Goal: Register for event/course

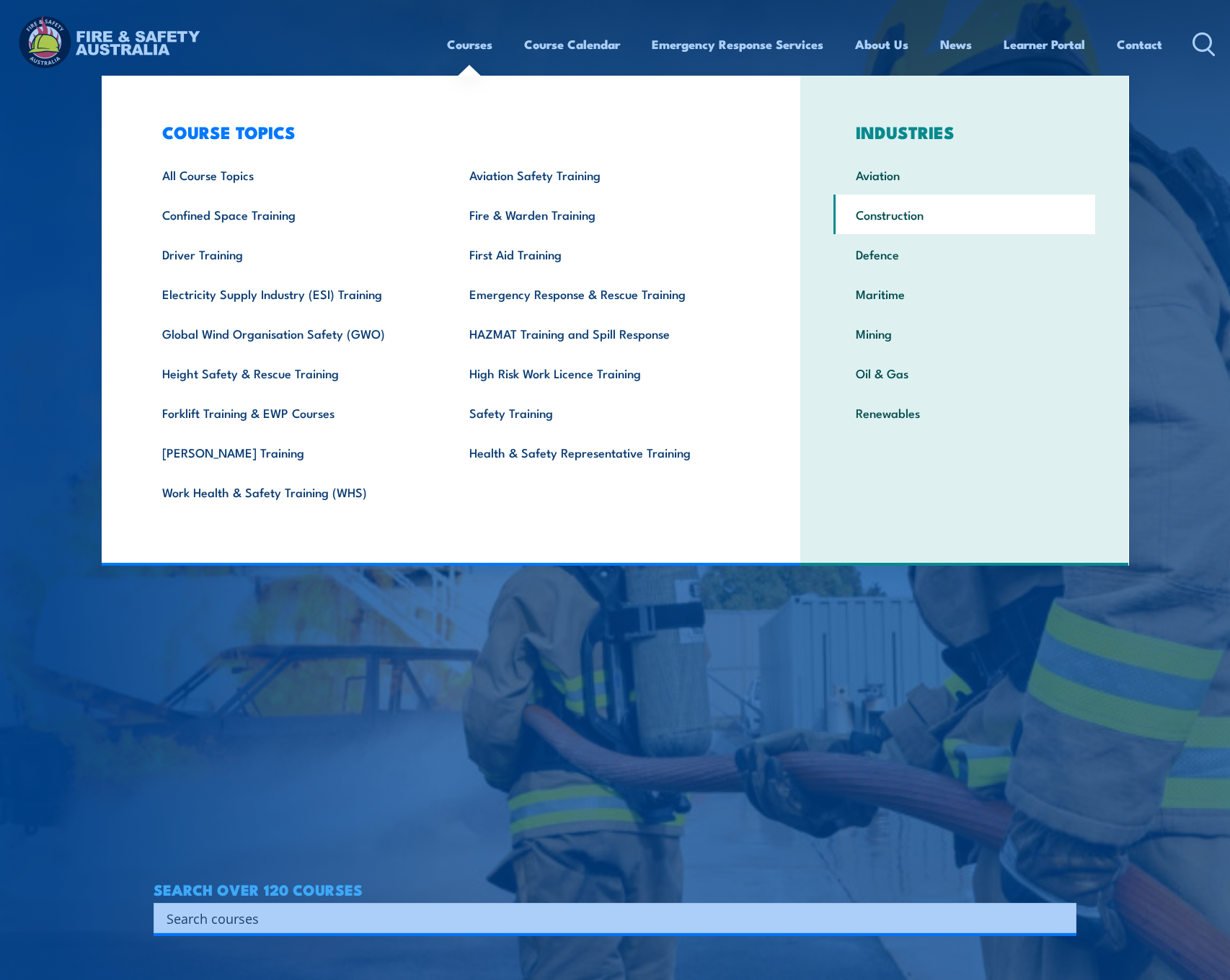
click at [889, 213] on link "Construction" at bounding box center [965, 214] width 262 height 40
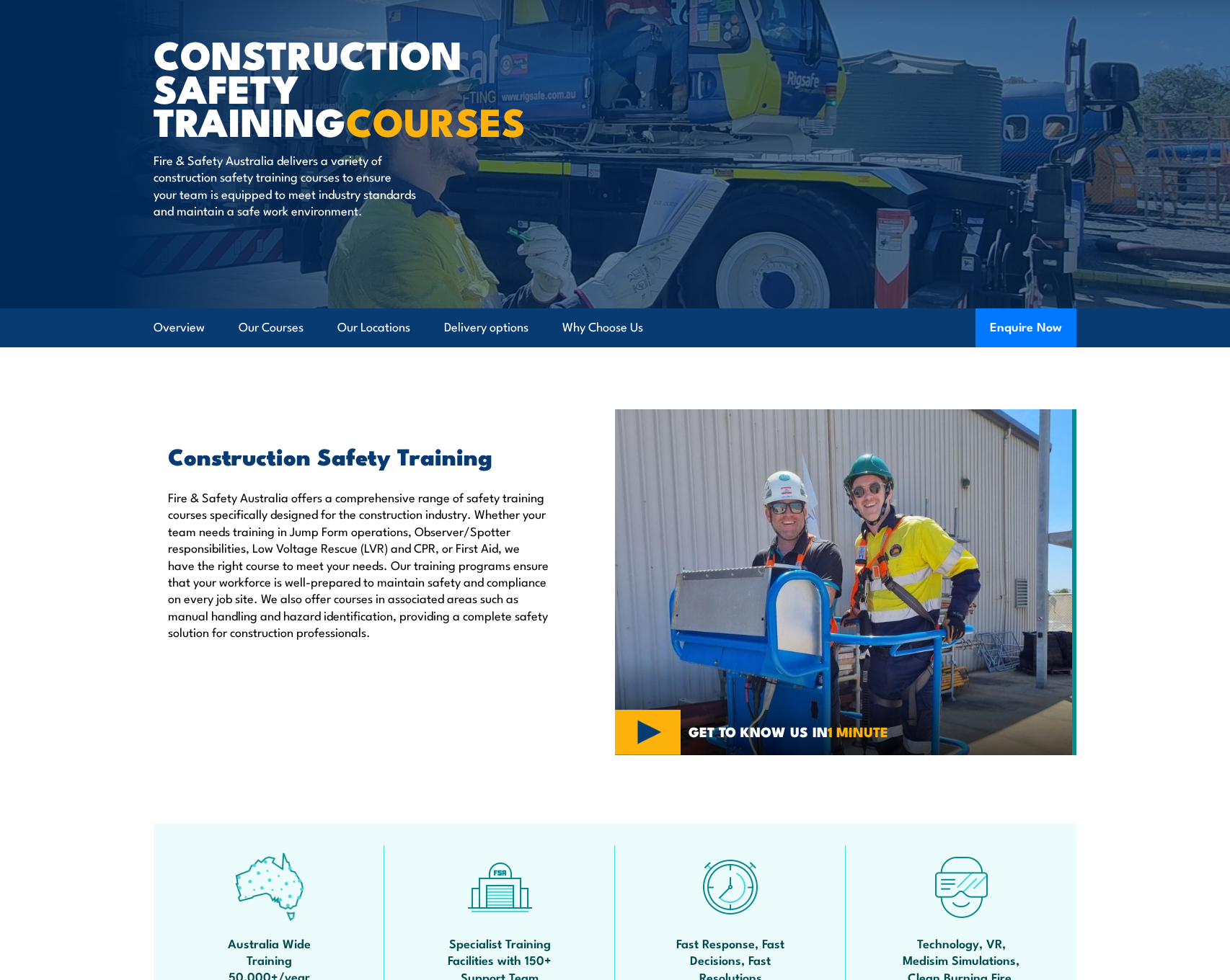
scroll to position [279, 0]
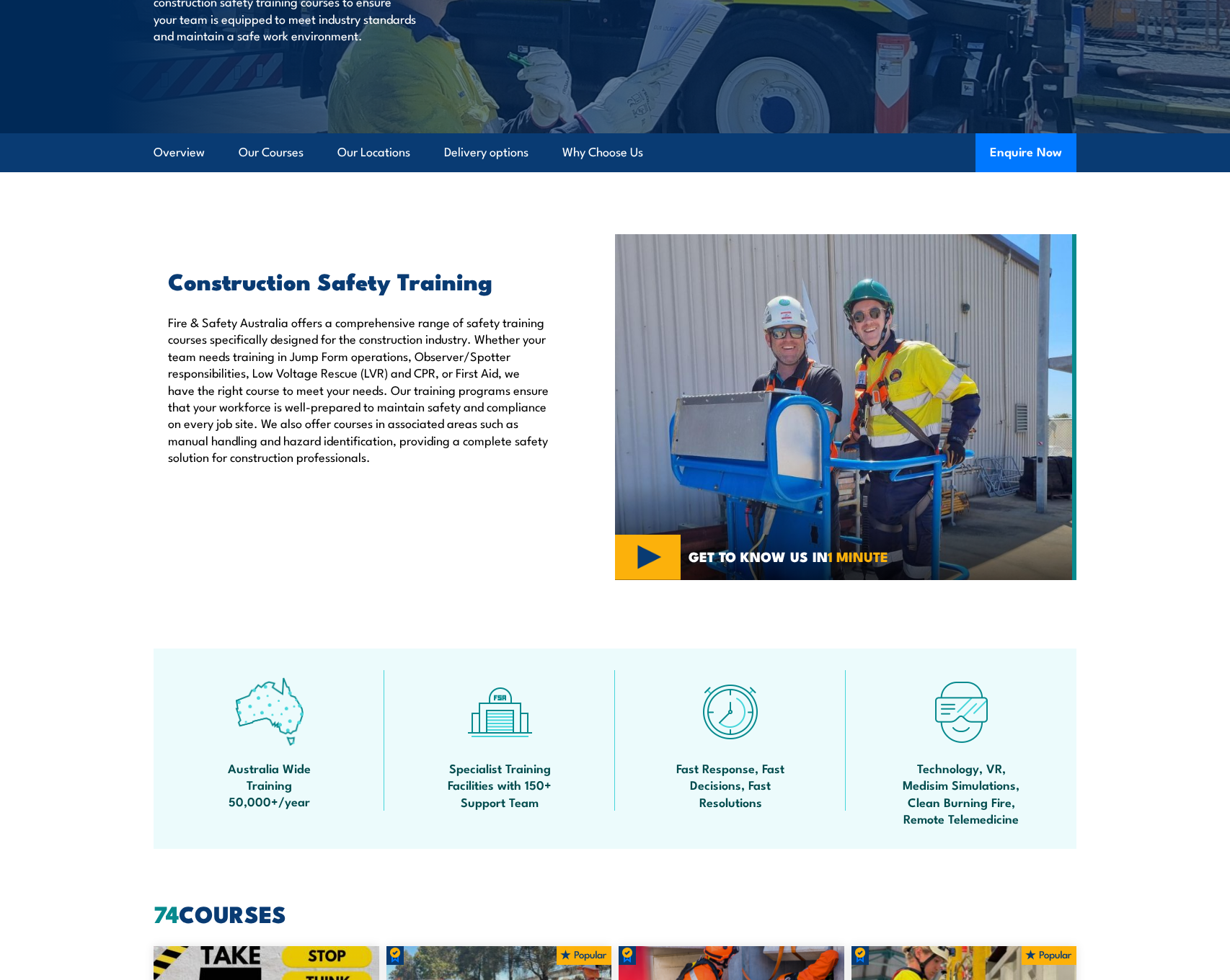
click at [641, 550] on img at bounding box center [845, 407] width 462 height 346
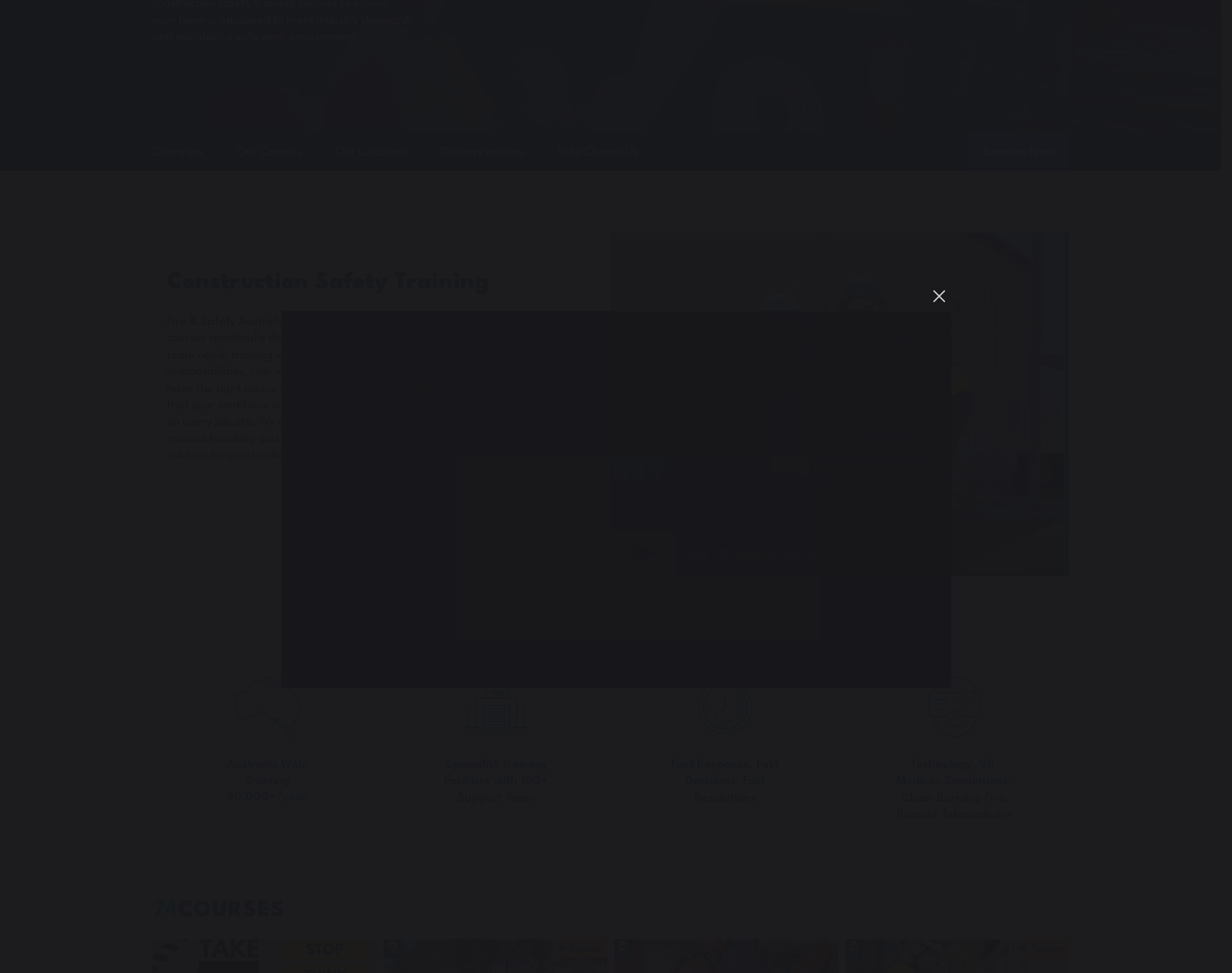
click at [938, 295] on button "You can close this modal content with the ESC key" at bounding box center [938, 296] width 24 height 24
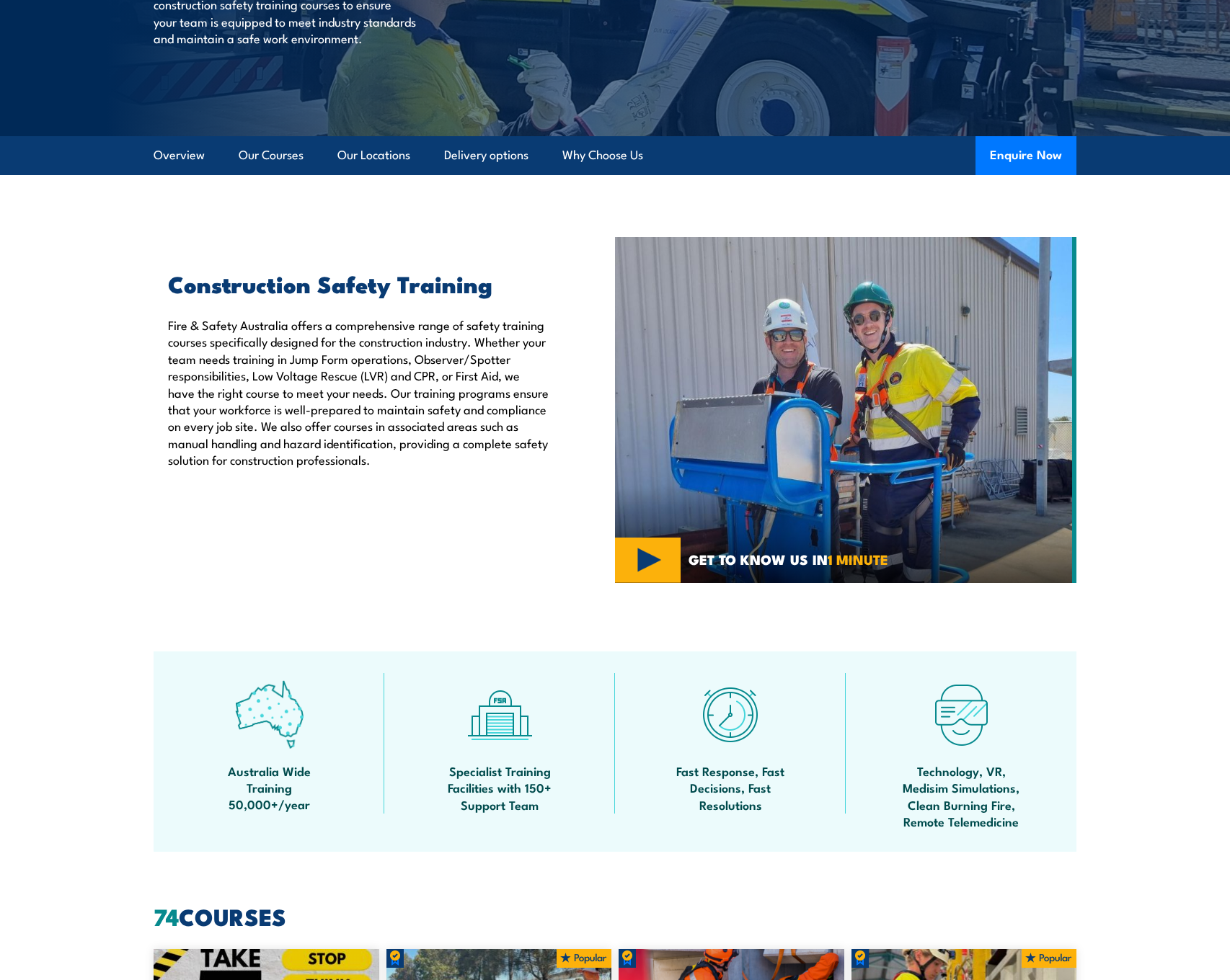
scroll to position [0, 0]
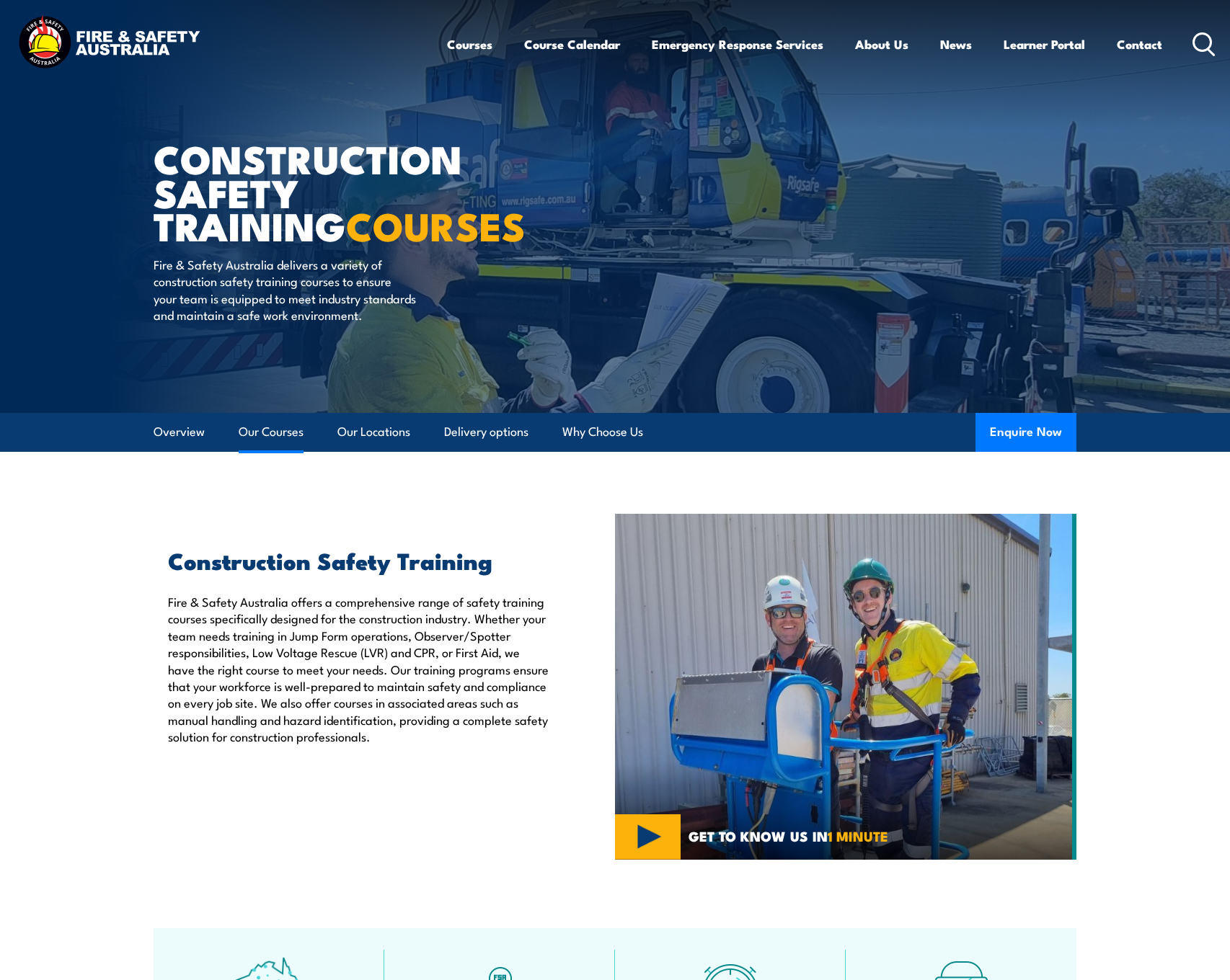
click at [283, 431] on link "Our Courses" at bounding box center [271, 432] width 65 height 38
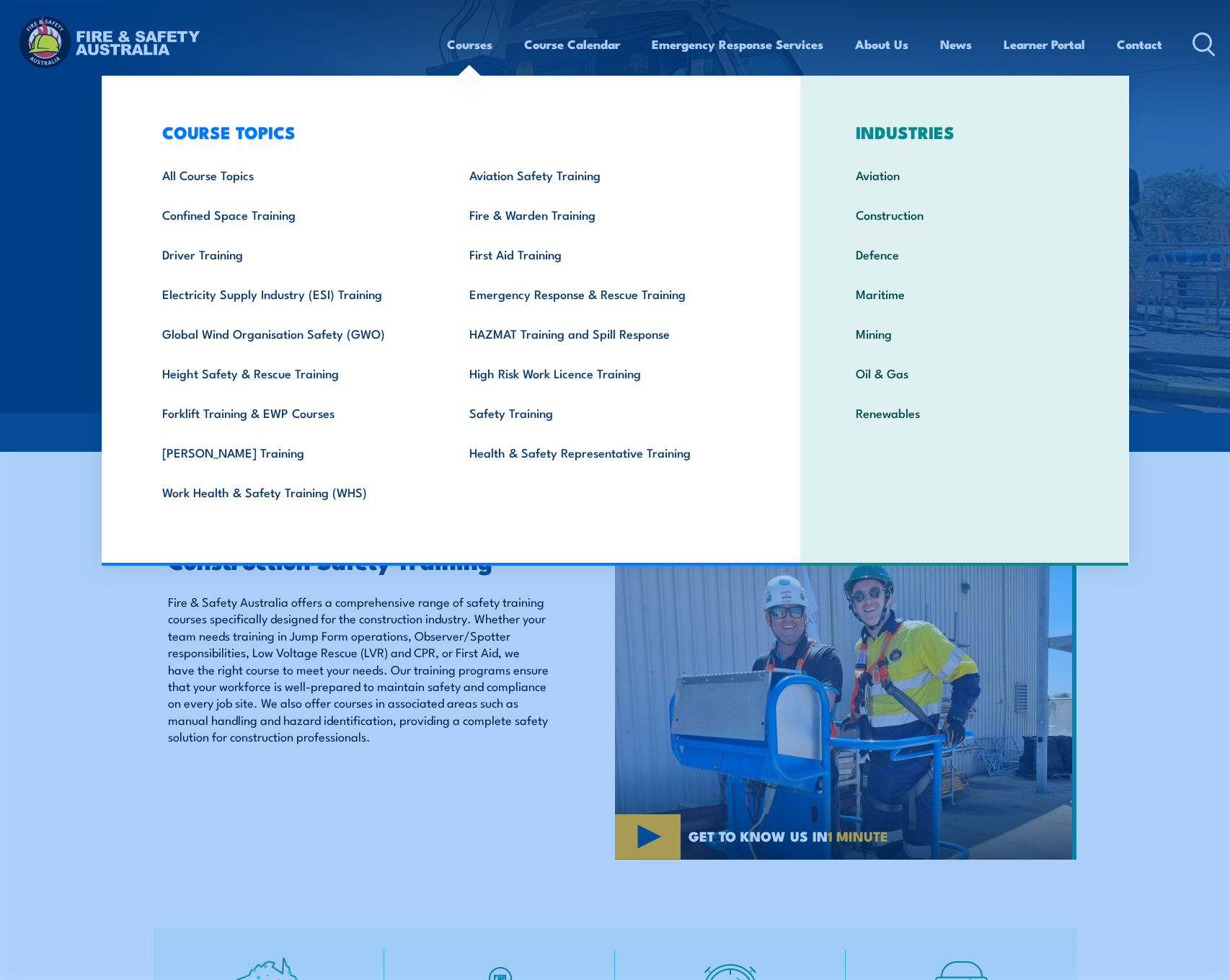
click at [473, 44] on link "Courses" at bounding box center [469, 44] width 45 height 38
